Goal: Transaction & Acquisition: Purchase product/service

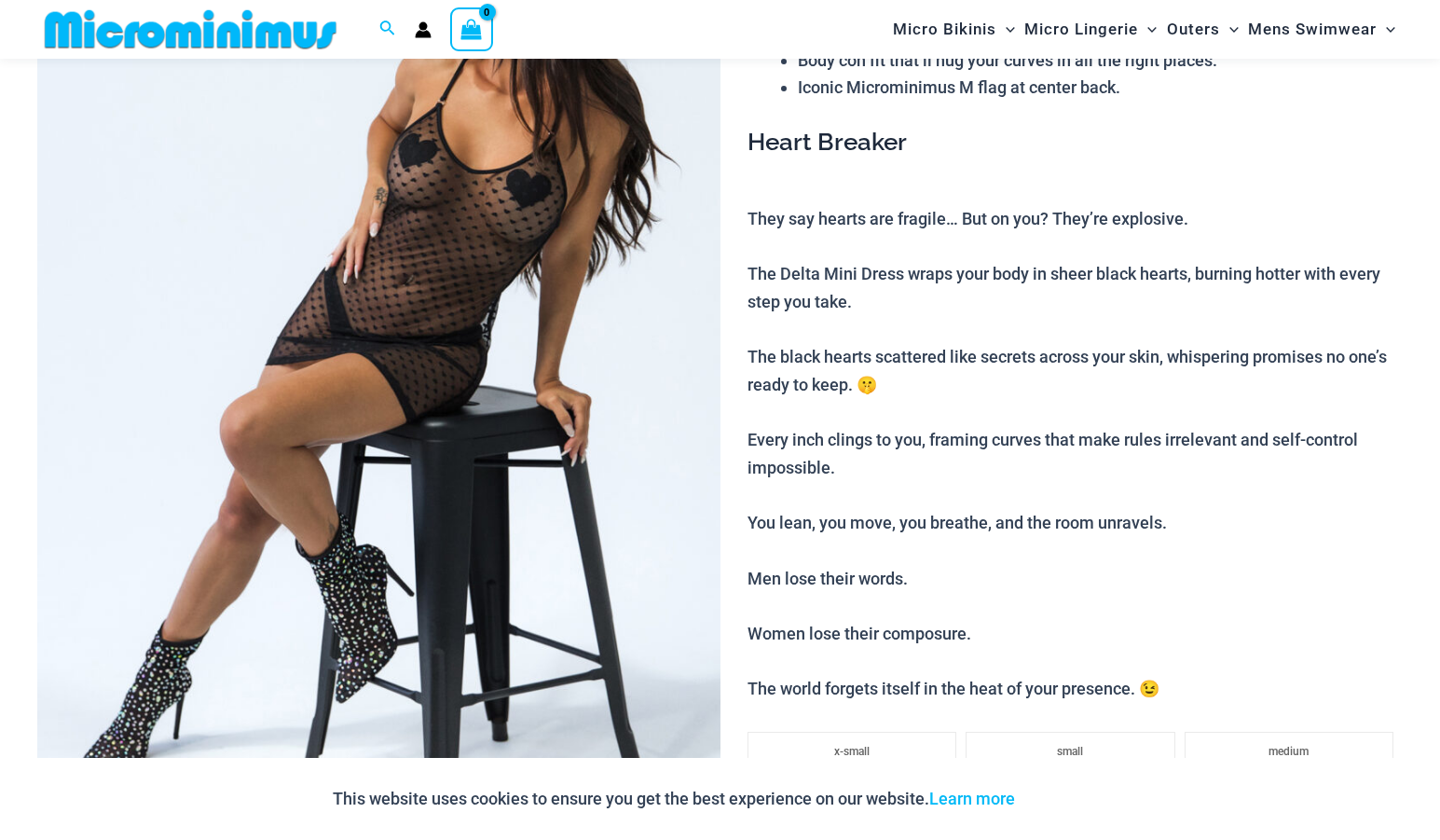
scroll to position [380, 0]
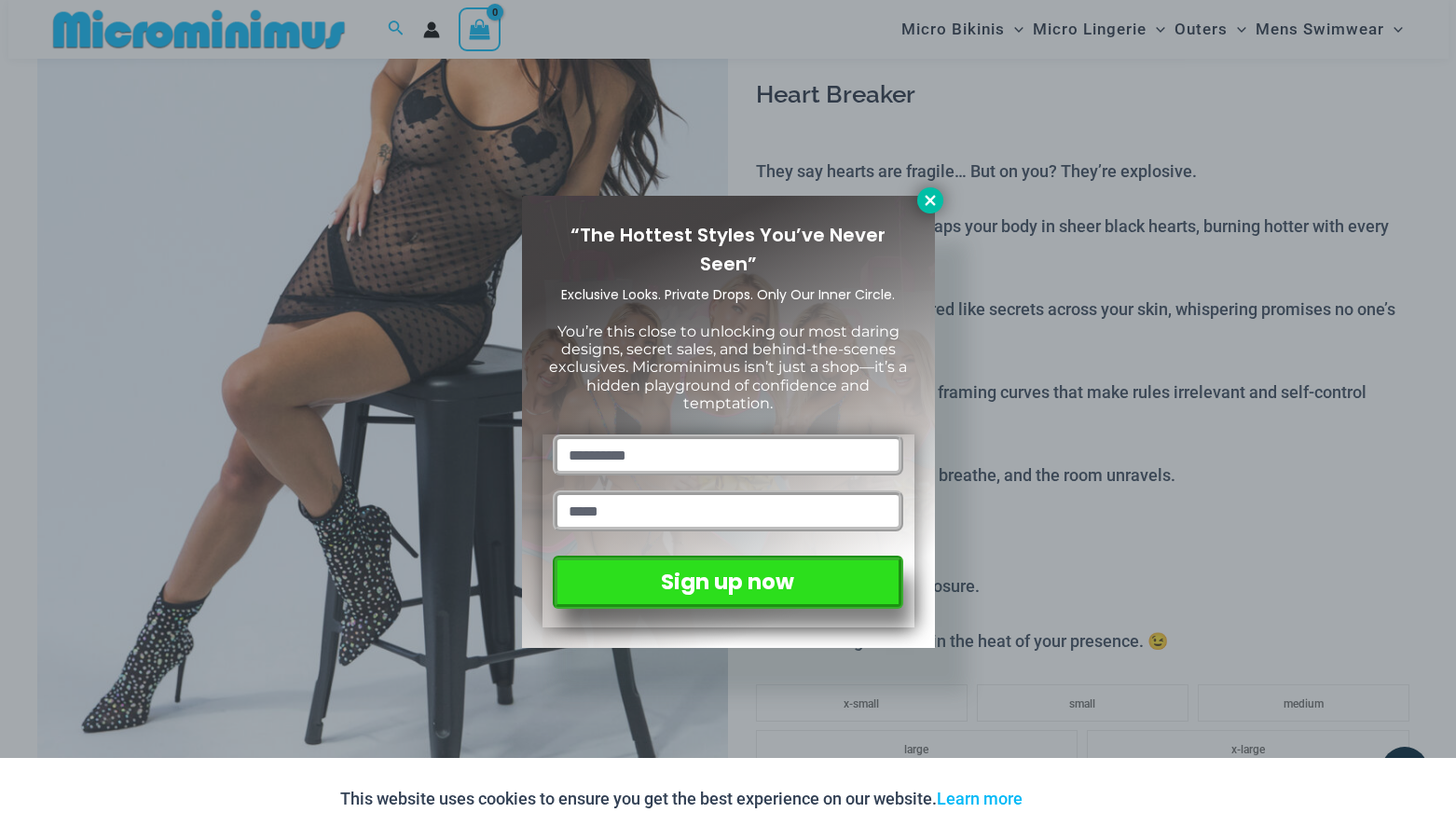
click at [922, 195] on icon at bounding box center [930, 200] width 17 height 17
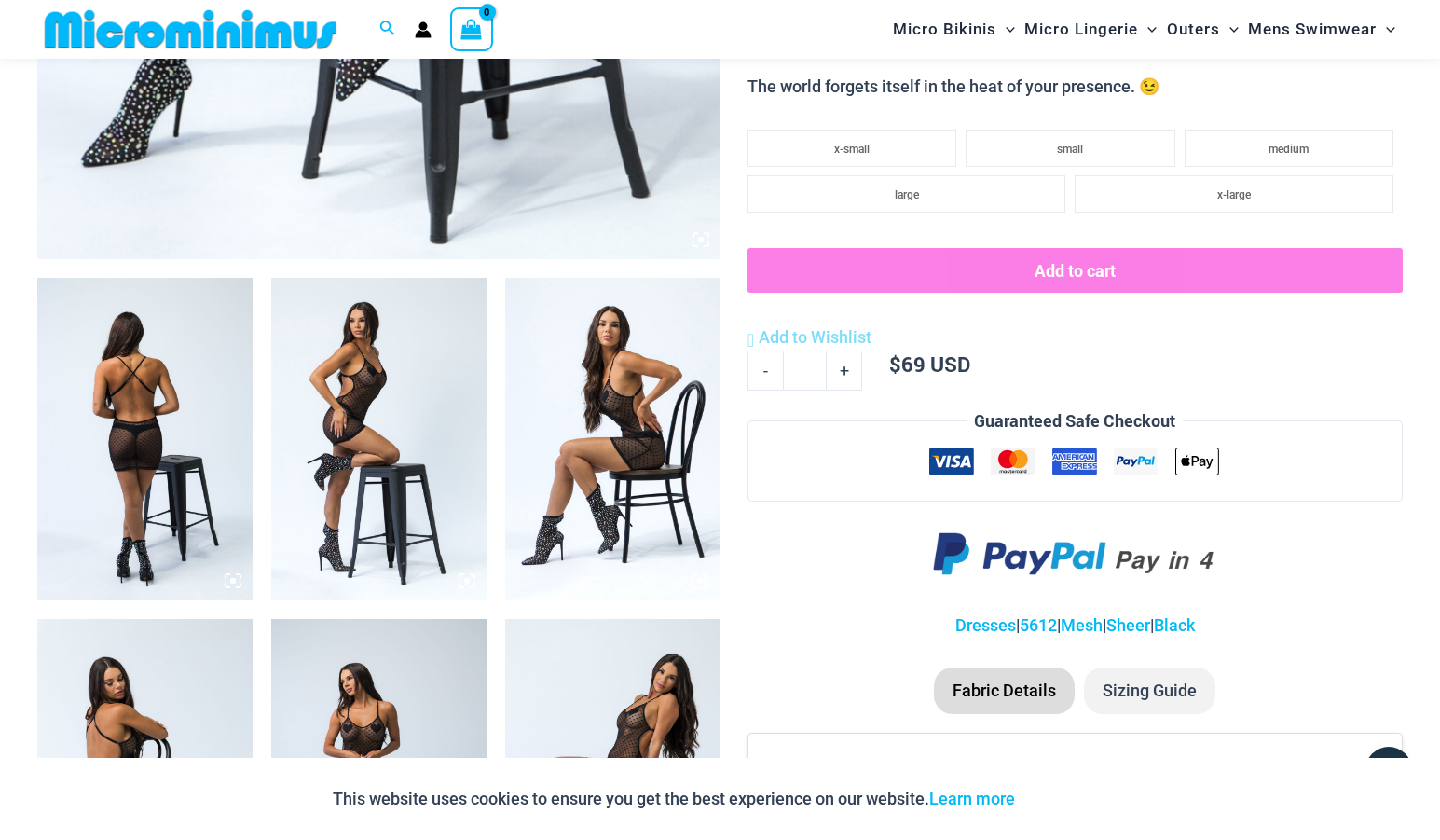
scroll to position [959, 0]
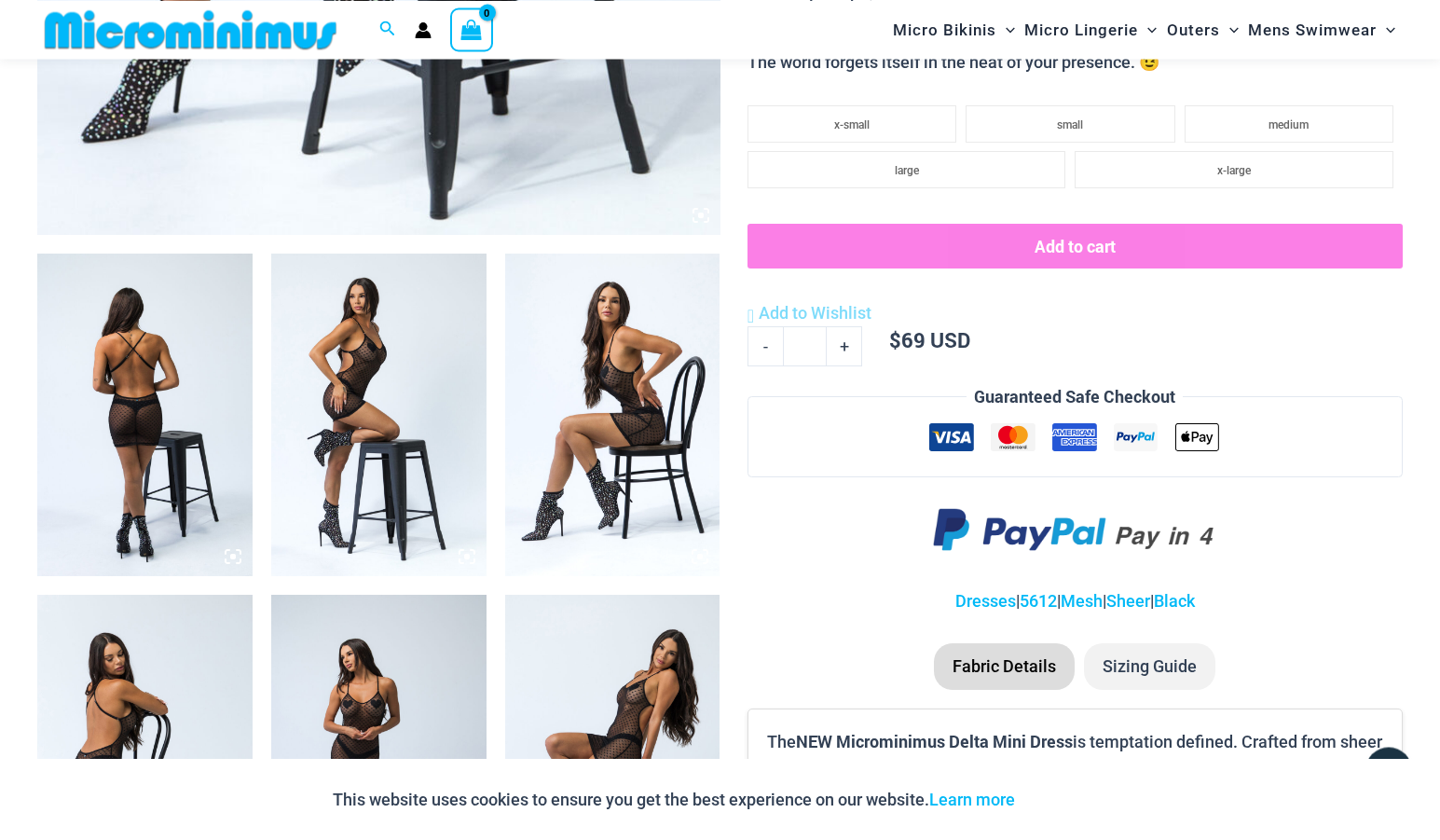
click at [140, 379] on img at bounding box center [145, 414] width 216 height 322
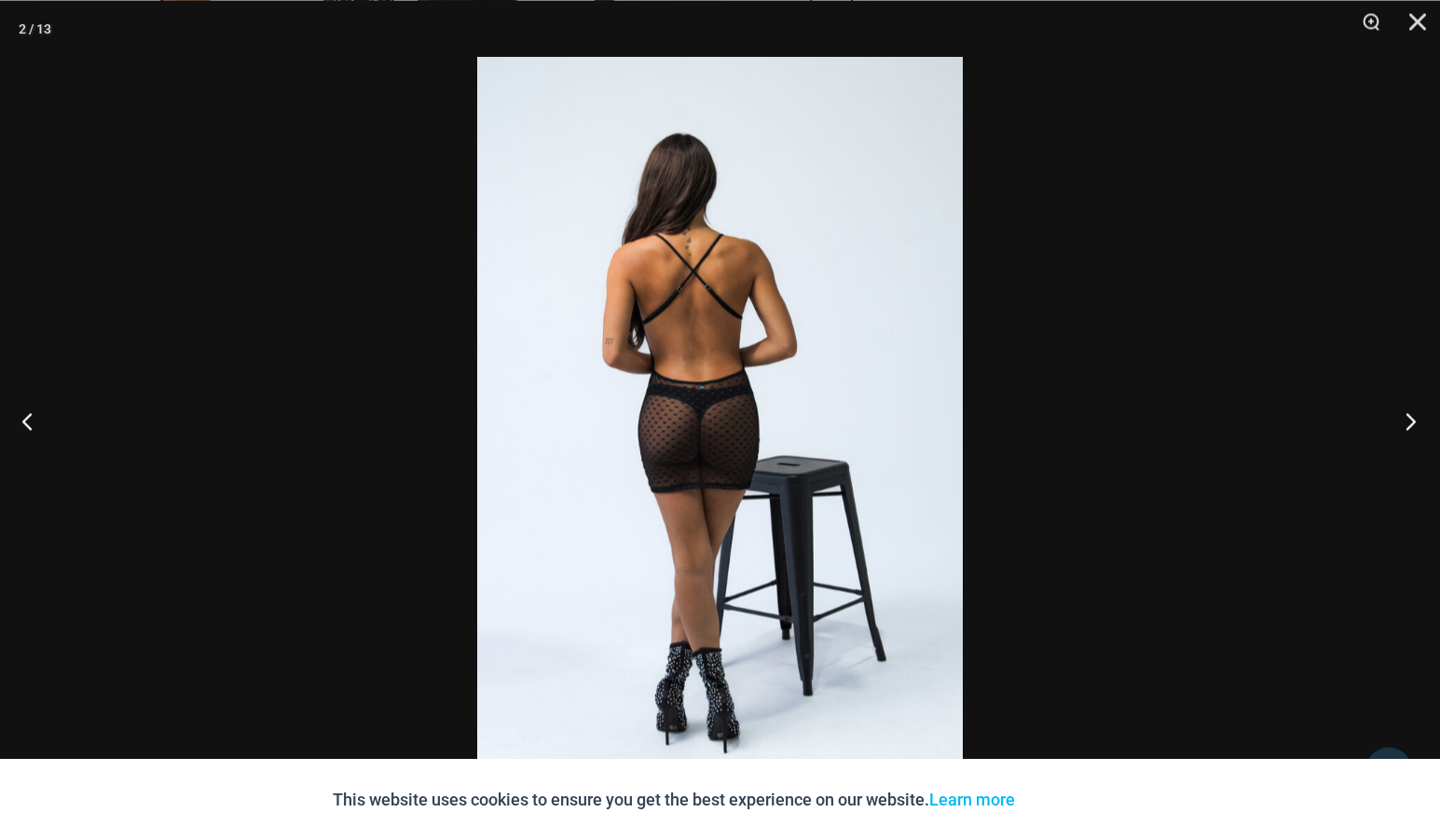
click at [1412, 418] on button "Next" at bounding box center [1405, 420] width 70 height 94
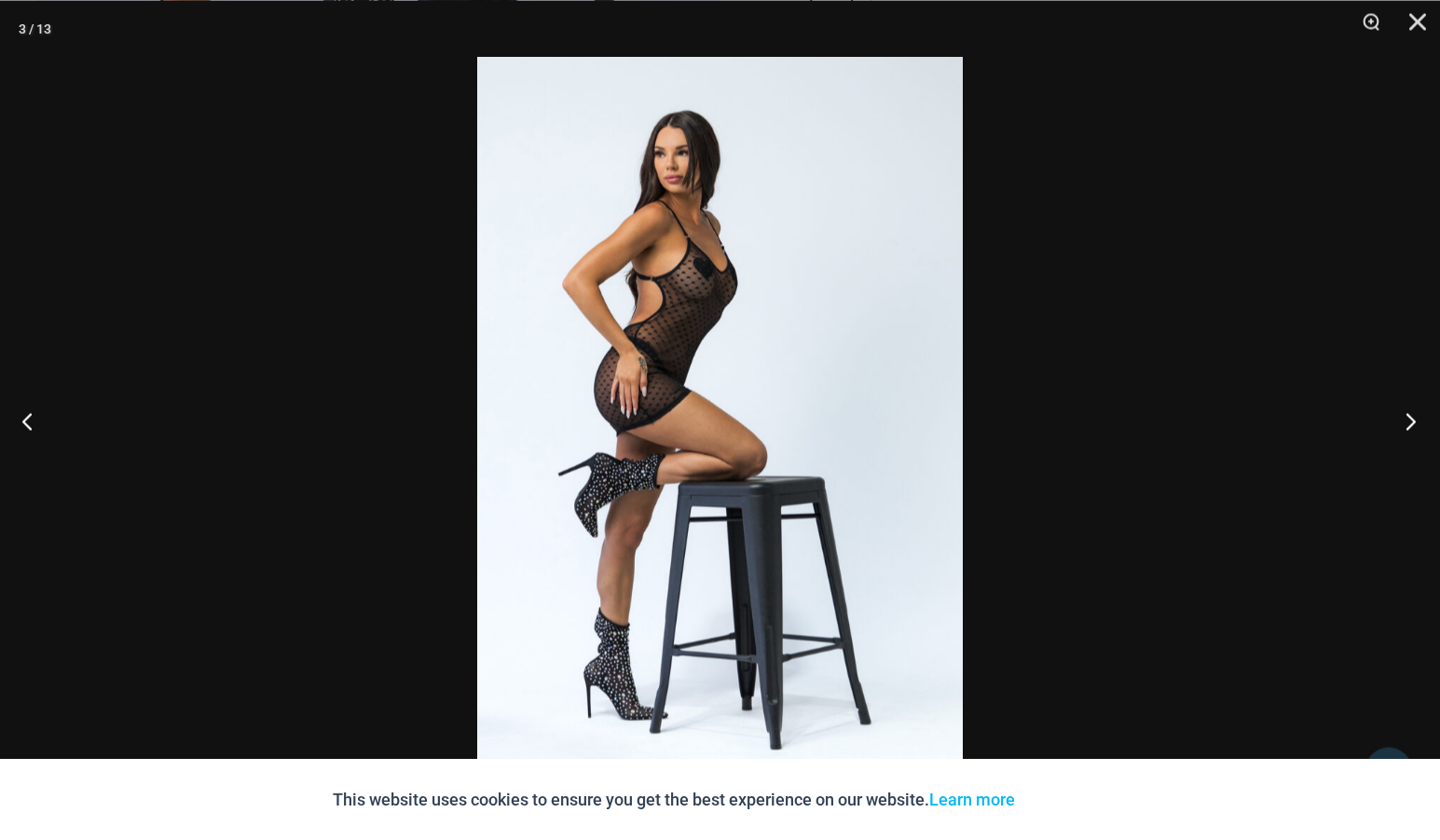
click at [1412, 418] on button "Next" at bounding box center [1405, 420] width 70 height 94
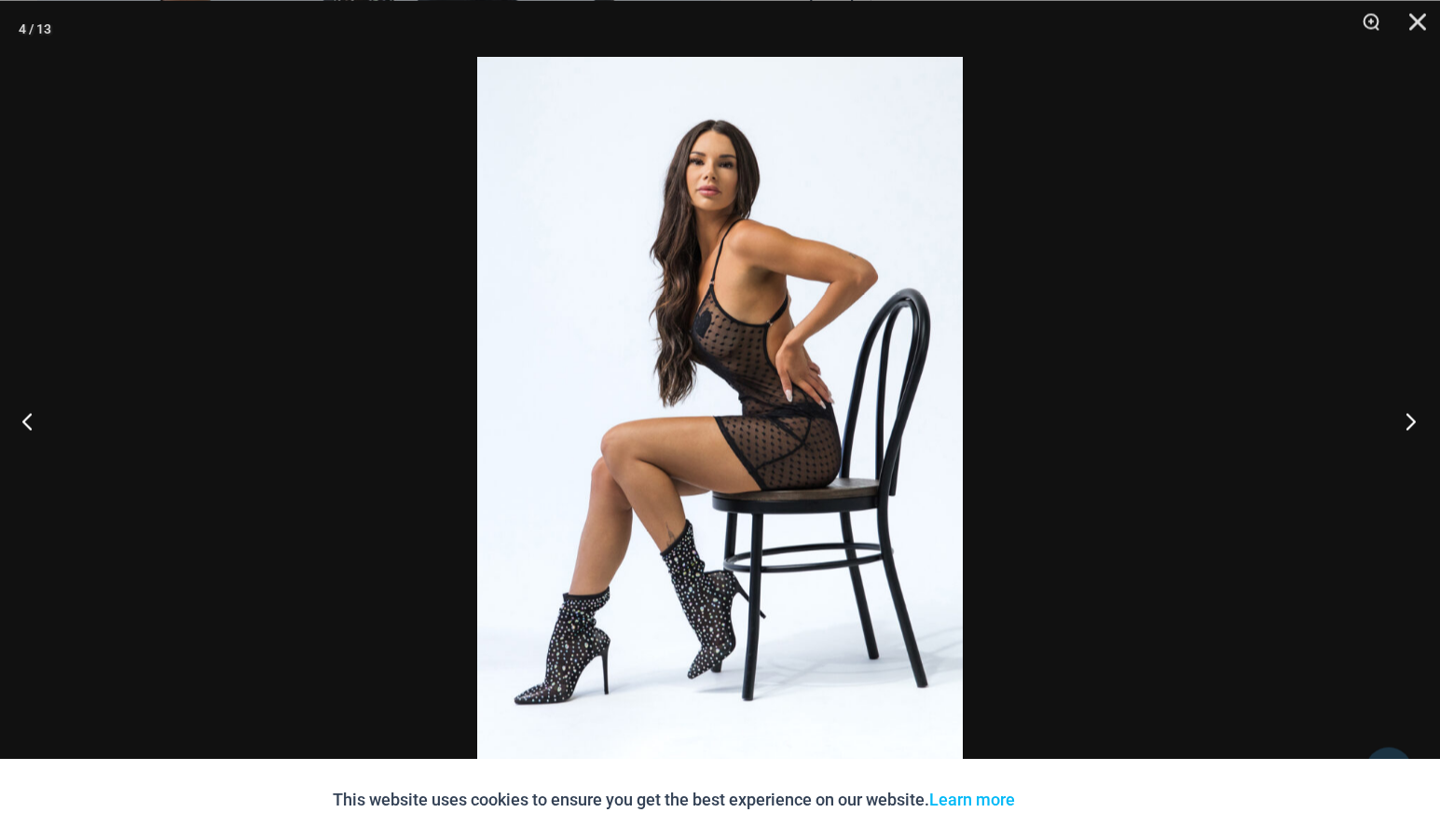
click at [1412, 418] on button "Next" at bounding box center [1405, 420] width 70 height 94
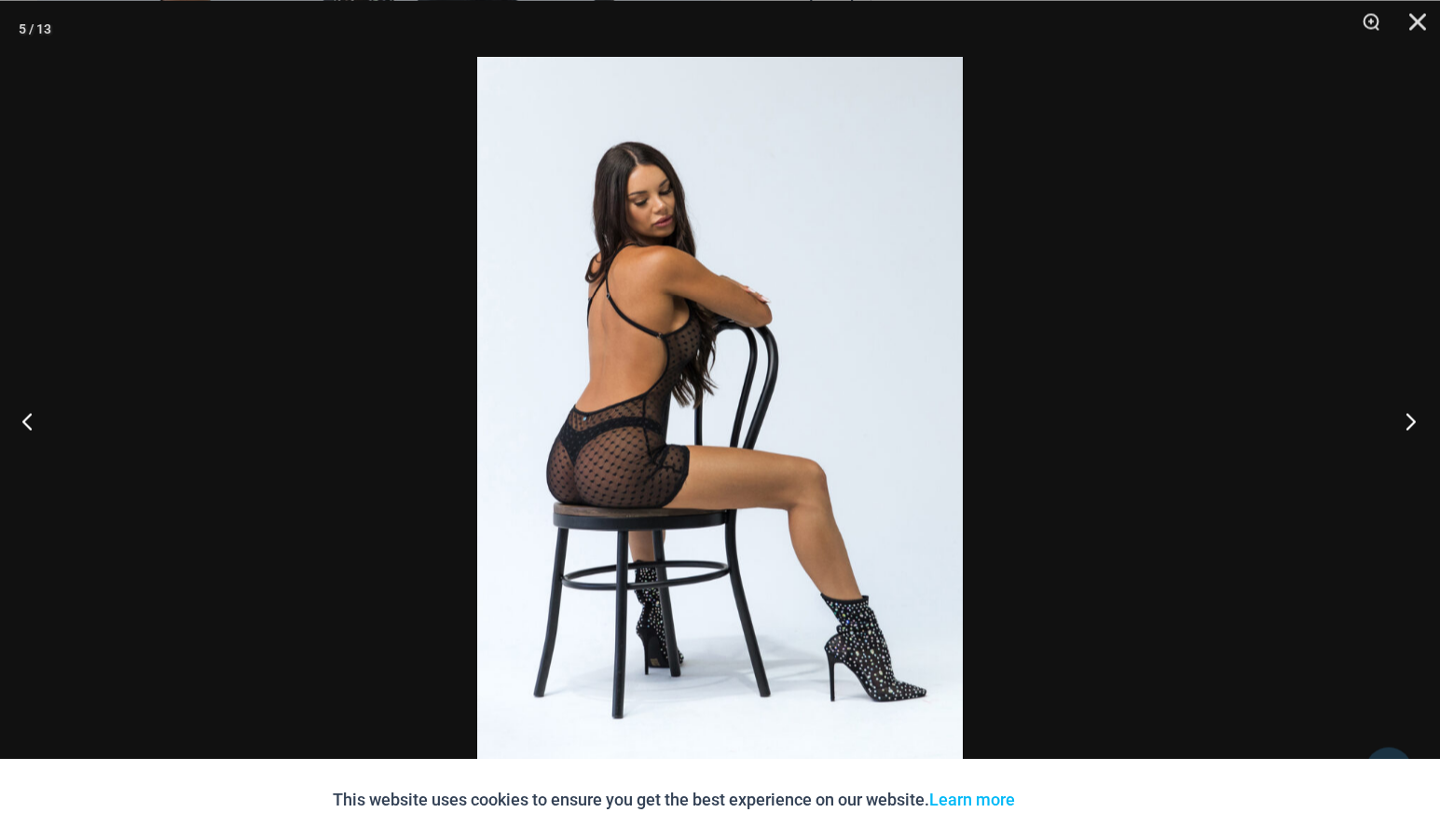
click at [1412, 418] on button "Next" at bounding box center [1405, 420] width 70 height 94
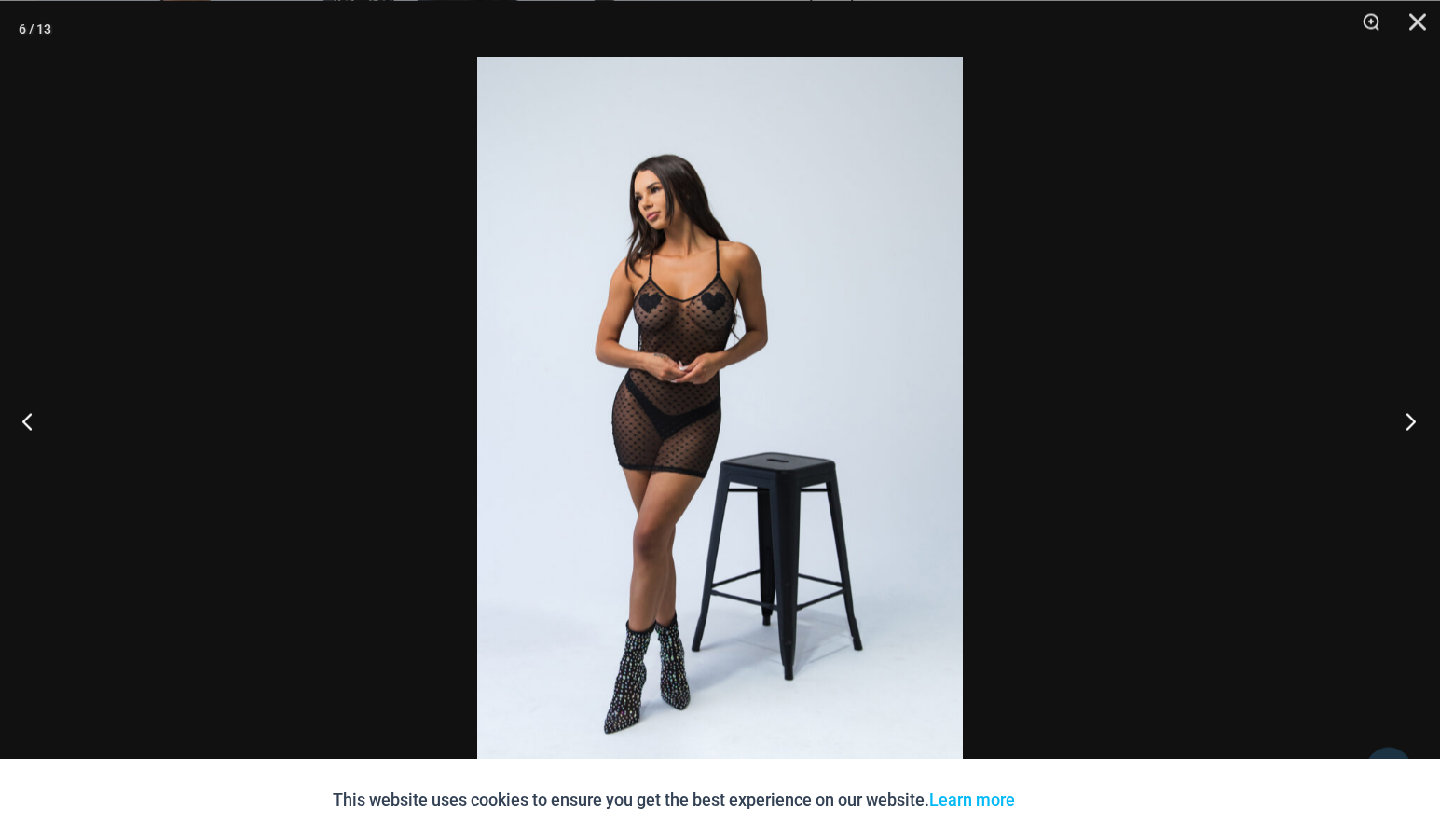
click at [1412, 418] on button "Next" at bounding box center [1405, 420] width 70 height 94
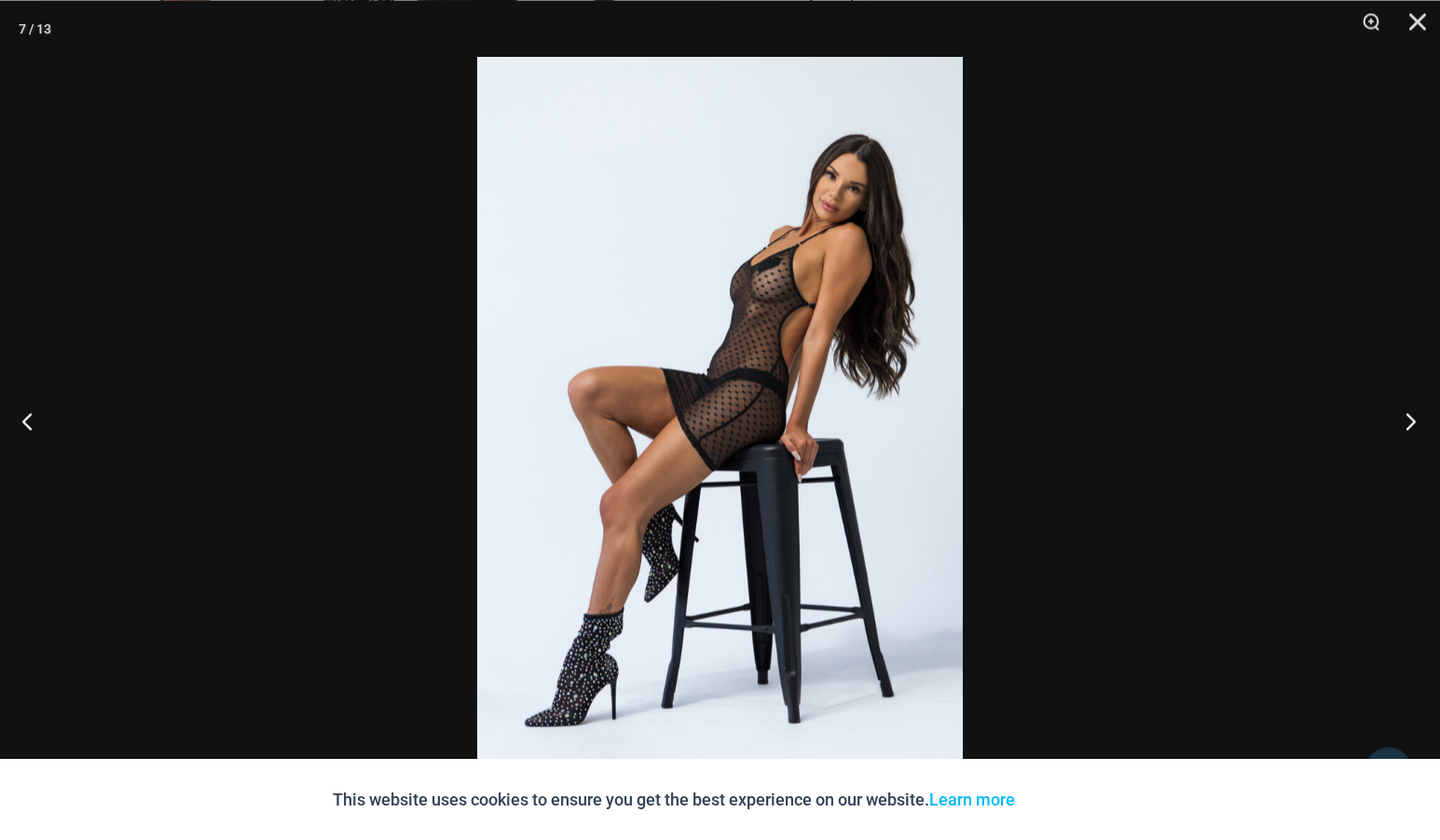
click at [1412, 418] on button "Next" at bounding box center [1405, 420] width 70 height 94
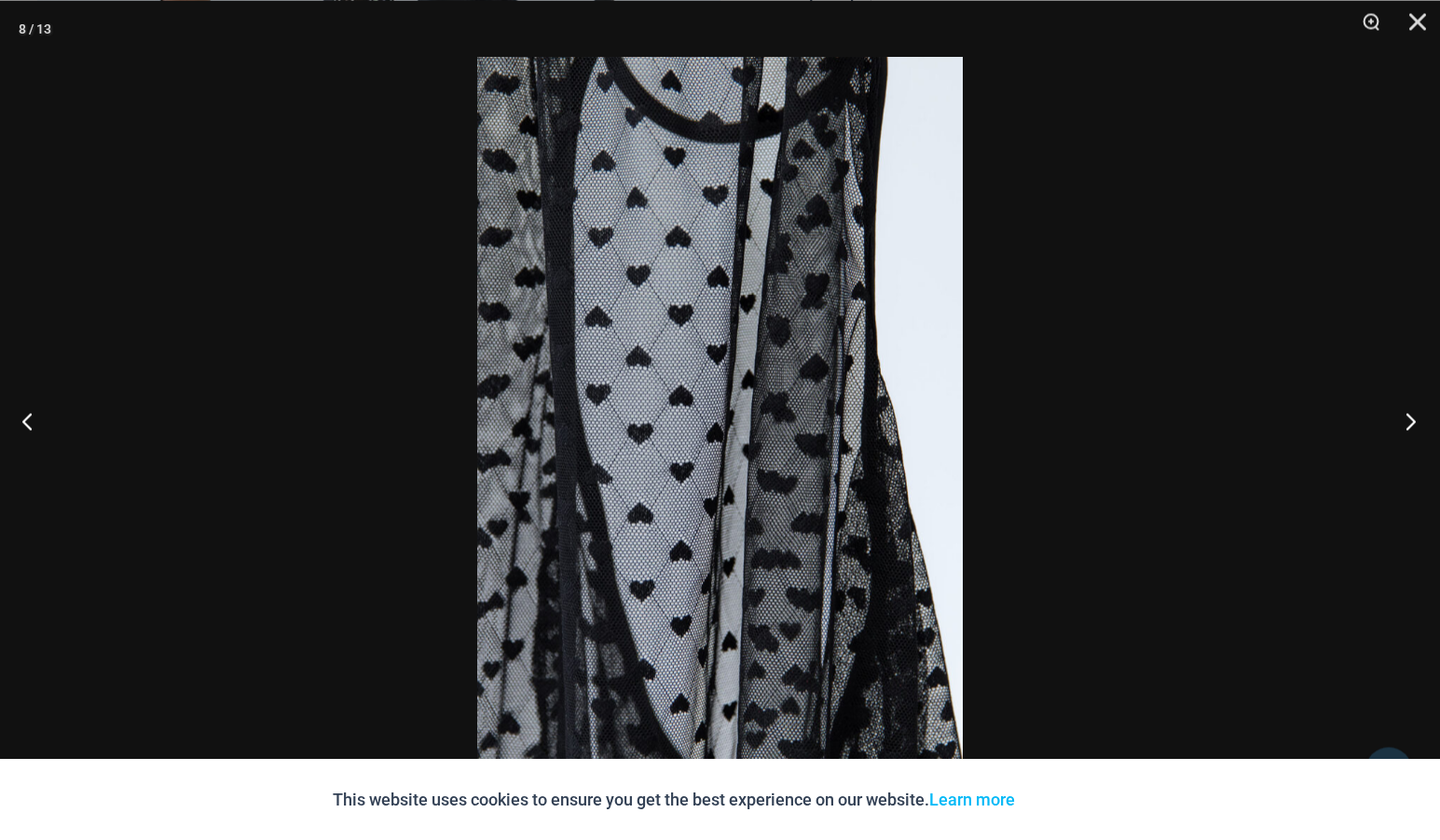
click at [1412, 418] on button "Next" at bounding box center [1405, 420] width 70 height 94
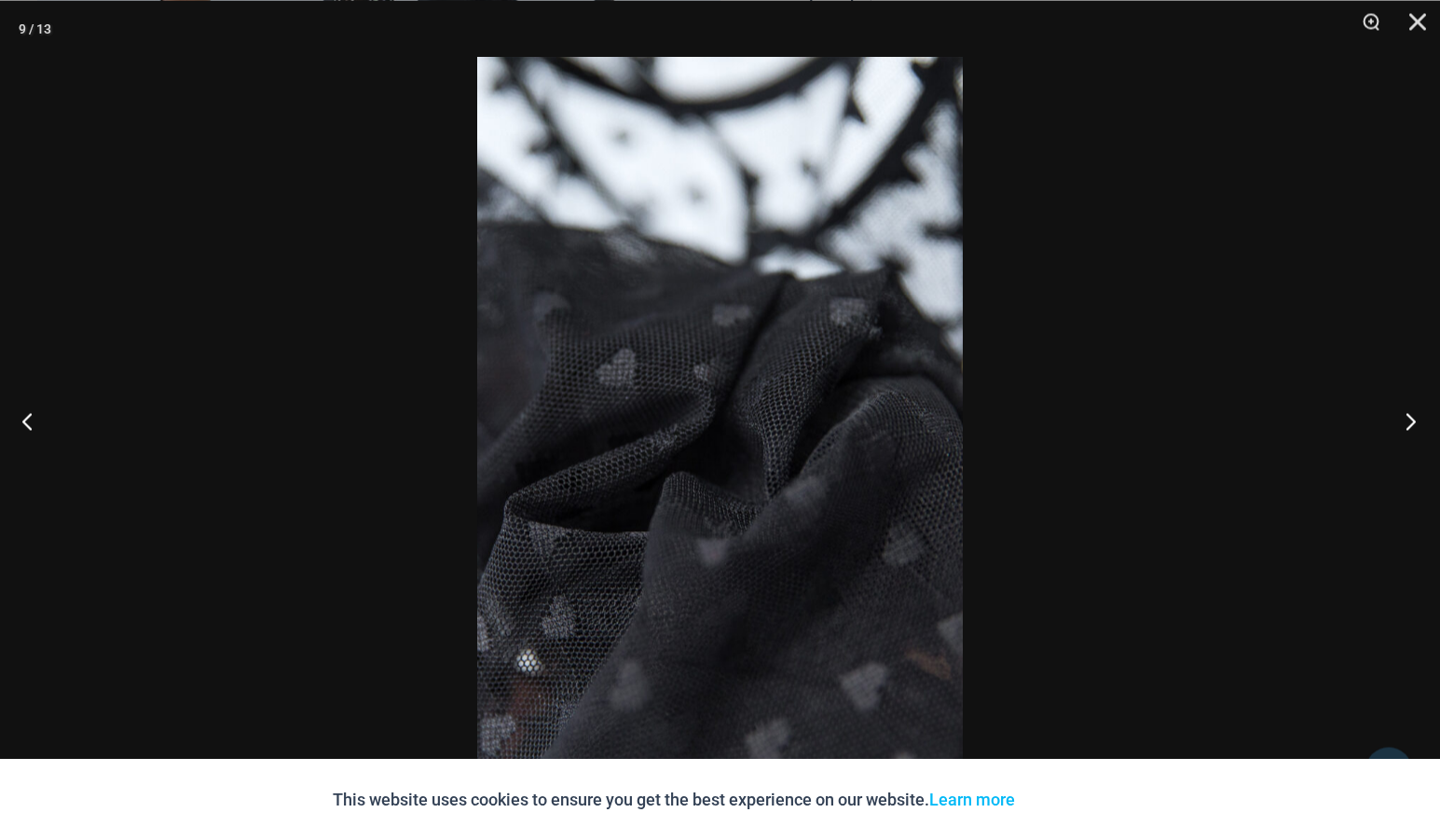
click at [1412, 418] on button "Next" at bounding box center [1405, 420] width 70 height 94
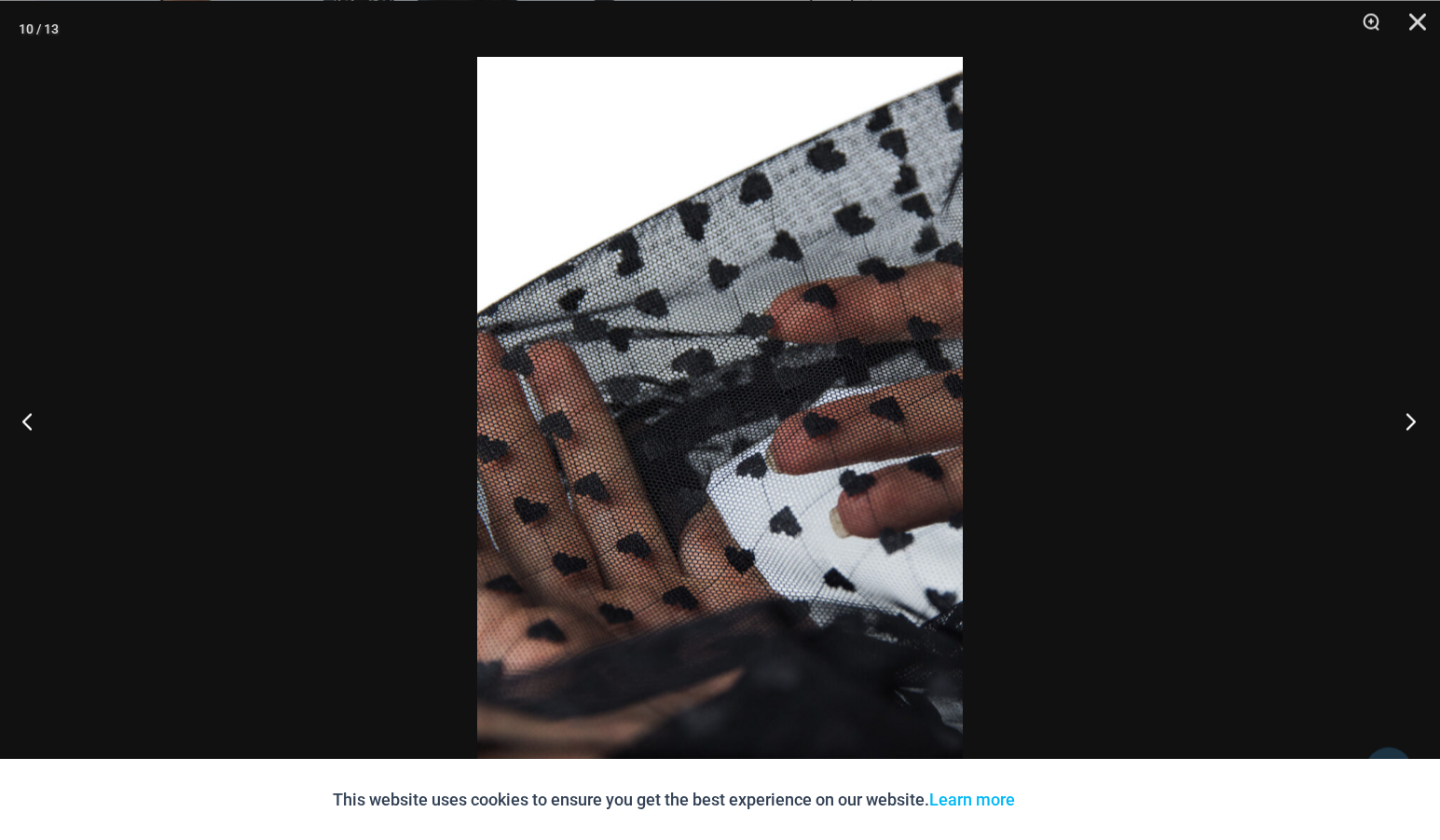
click at [1412, 418] on button "Next" at bounding box center [1405, 420] width 70 height 94
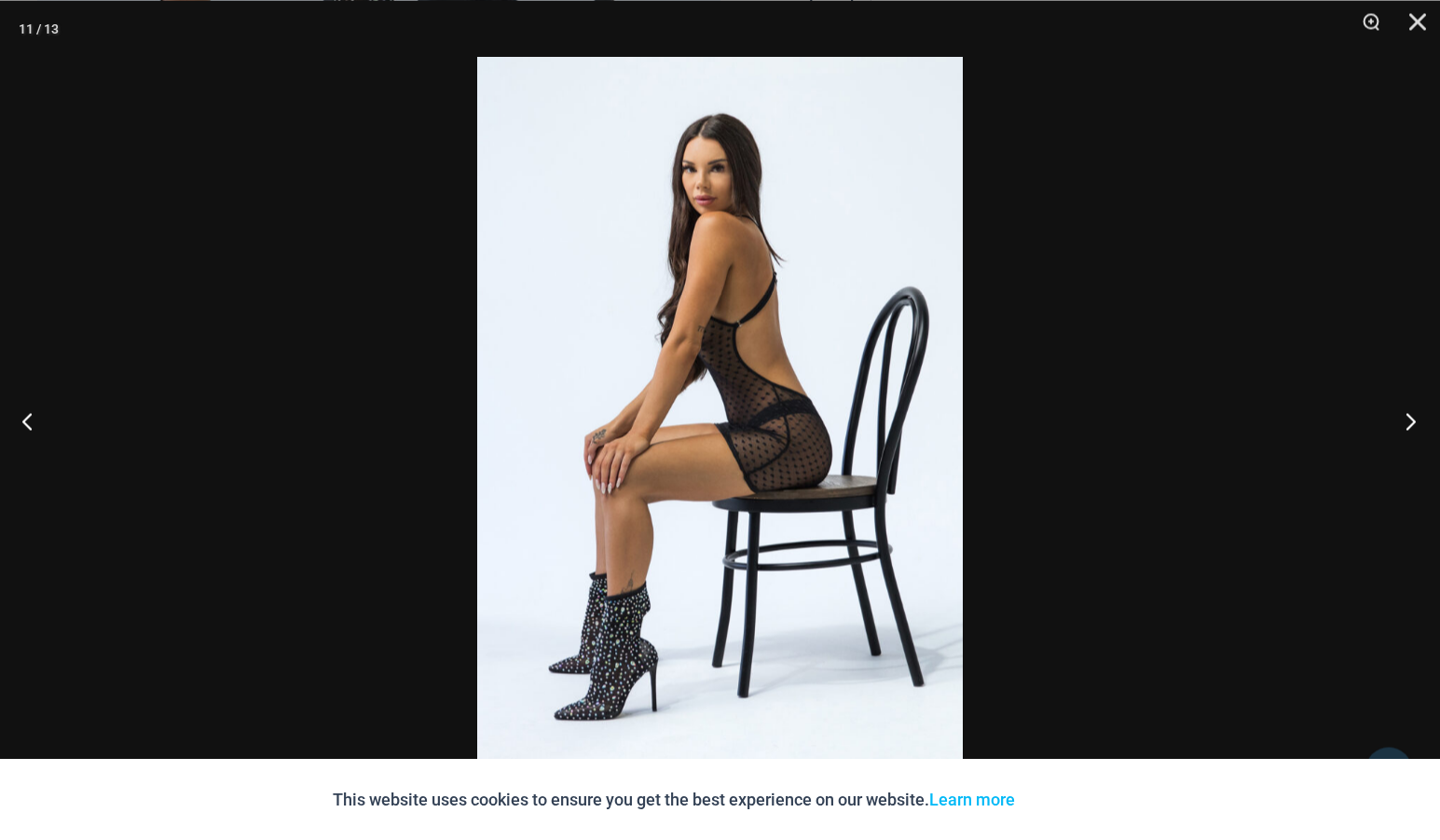
click at [1412, 418] on button "Next" at bounding box center [1405, 420] width 70 height 94
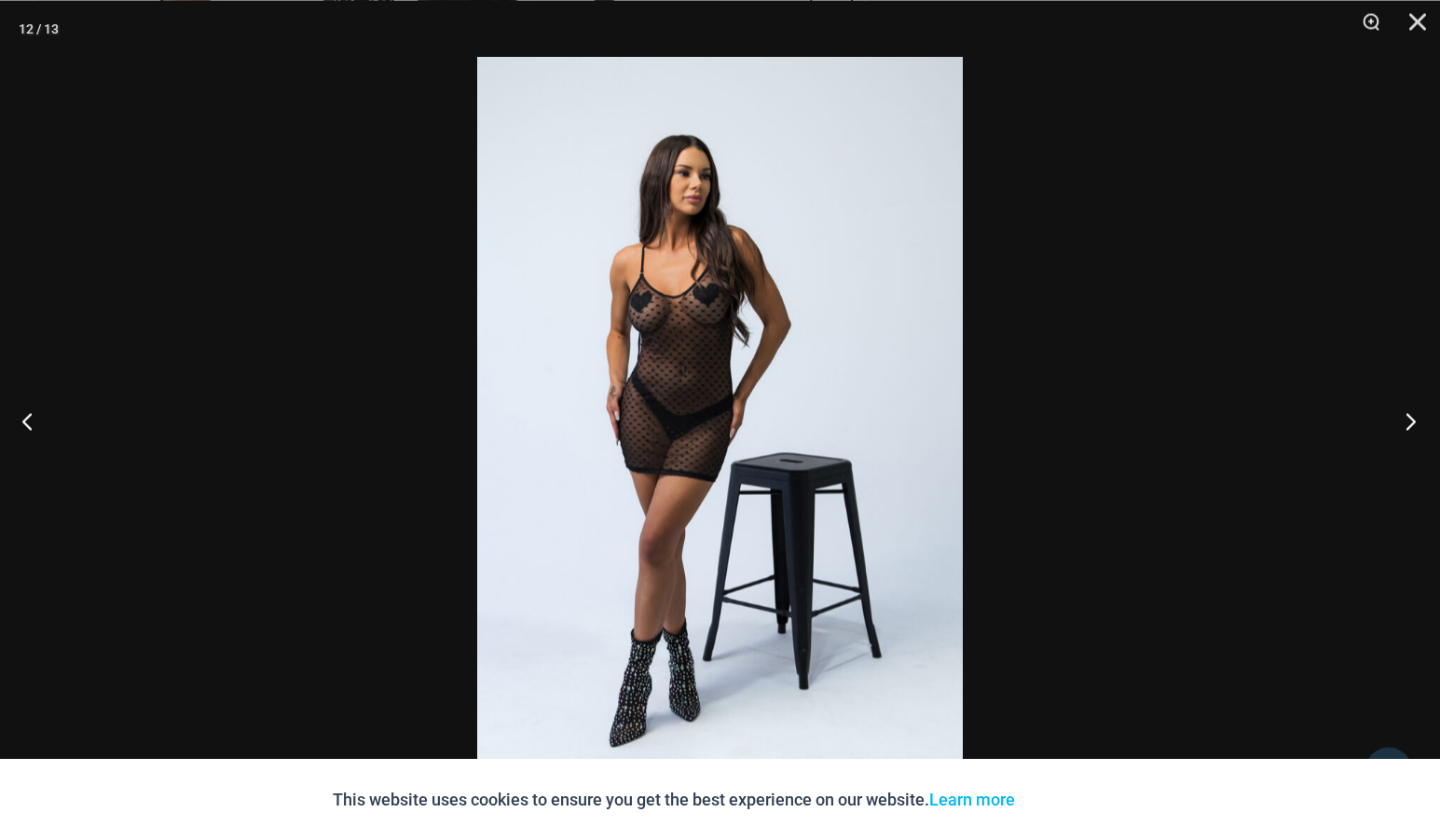
click at [1412, 418] on button "Next" at bounding box center [1405, 420] width 70 height 94
